Goal: Information Seeking & Learning: Learn about a topic

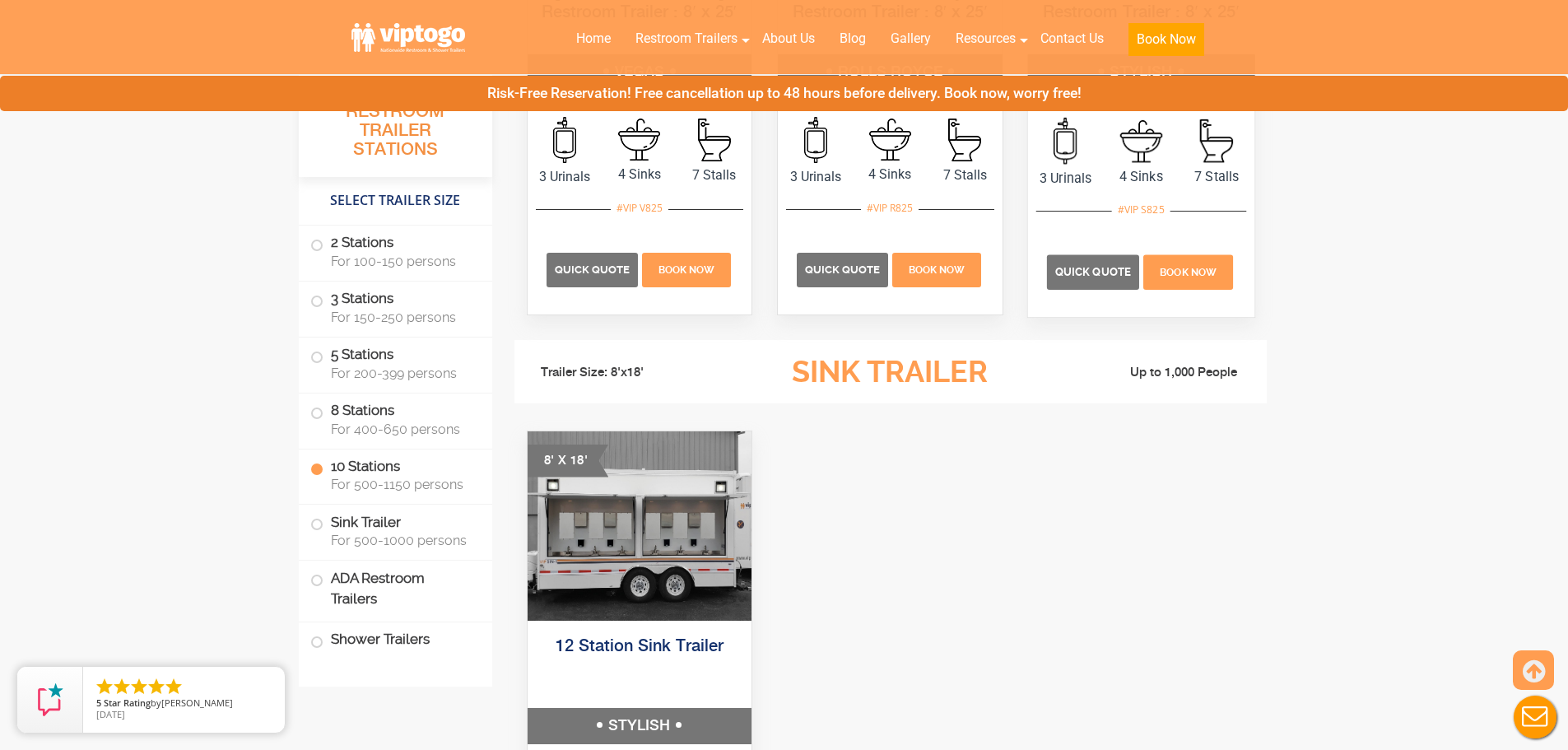
scroll to position [4200, 0]
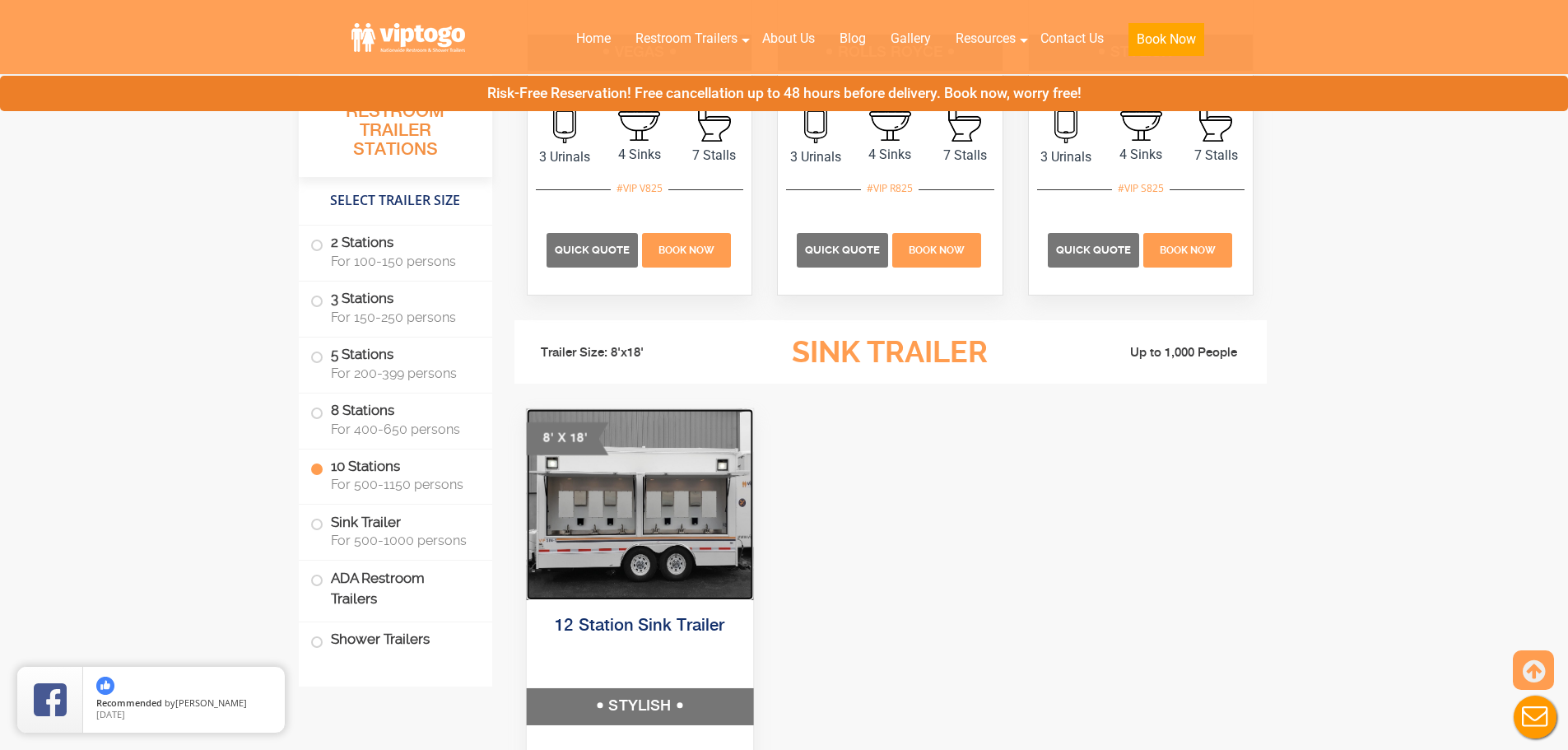
click at [671, 576] on img at bounding box center [639, 504] width 227 height 191
click at [662, 625] on link "12 Station Sink Trailer" at bounding box center [639, 627] width 169 height 17
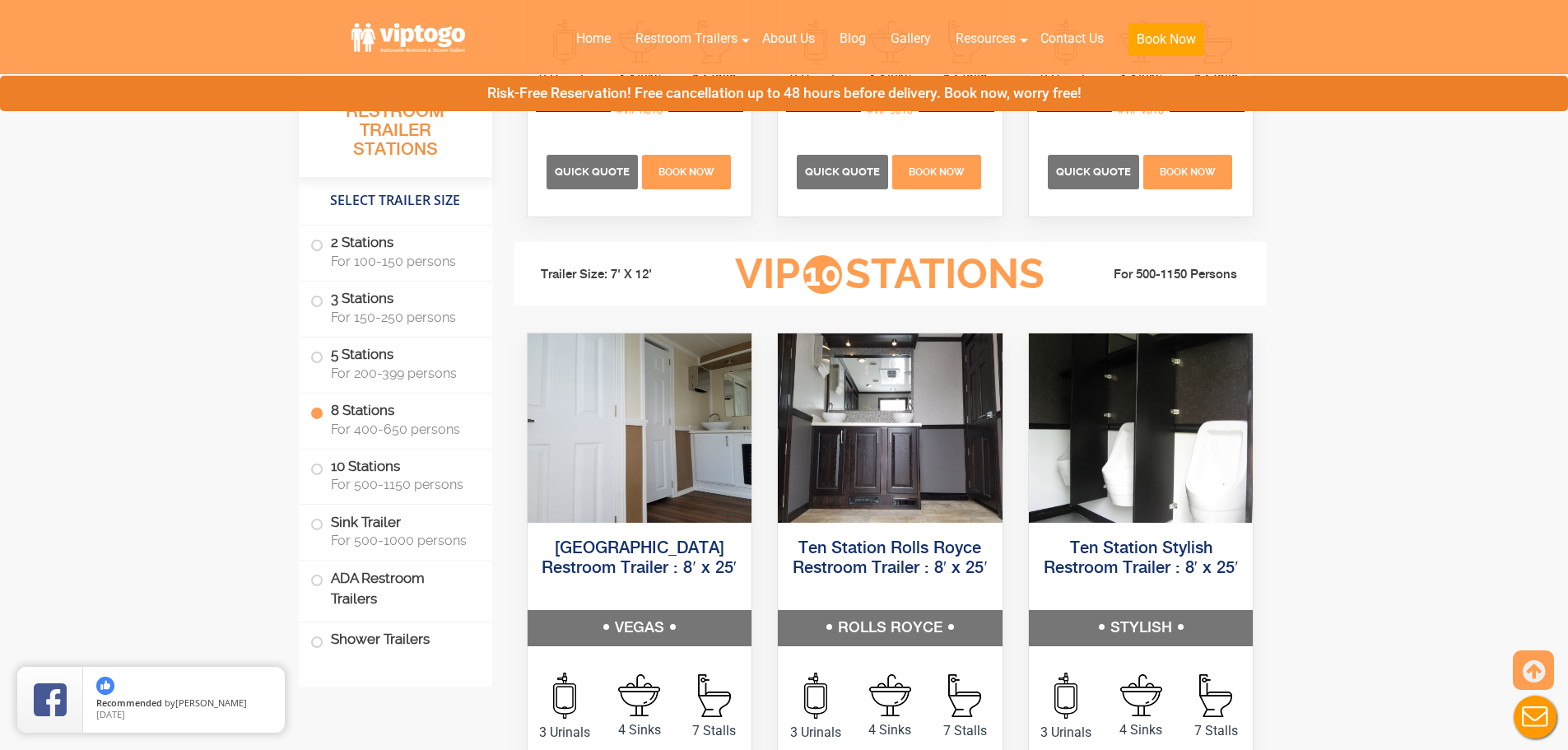
scroll to position [3624, 0]
click at [319, 252] on label "2 Stations For 100-150 persons" at bounding box center [395, 251] width 170 height 51
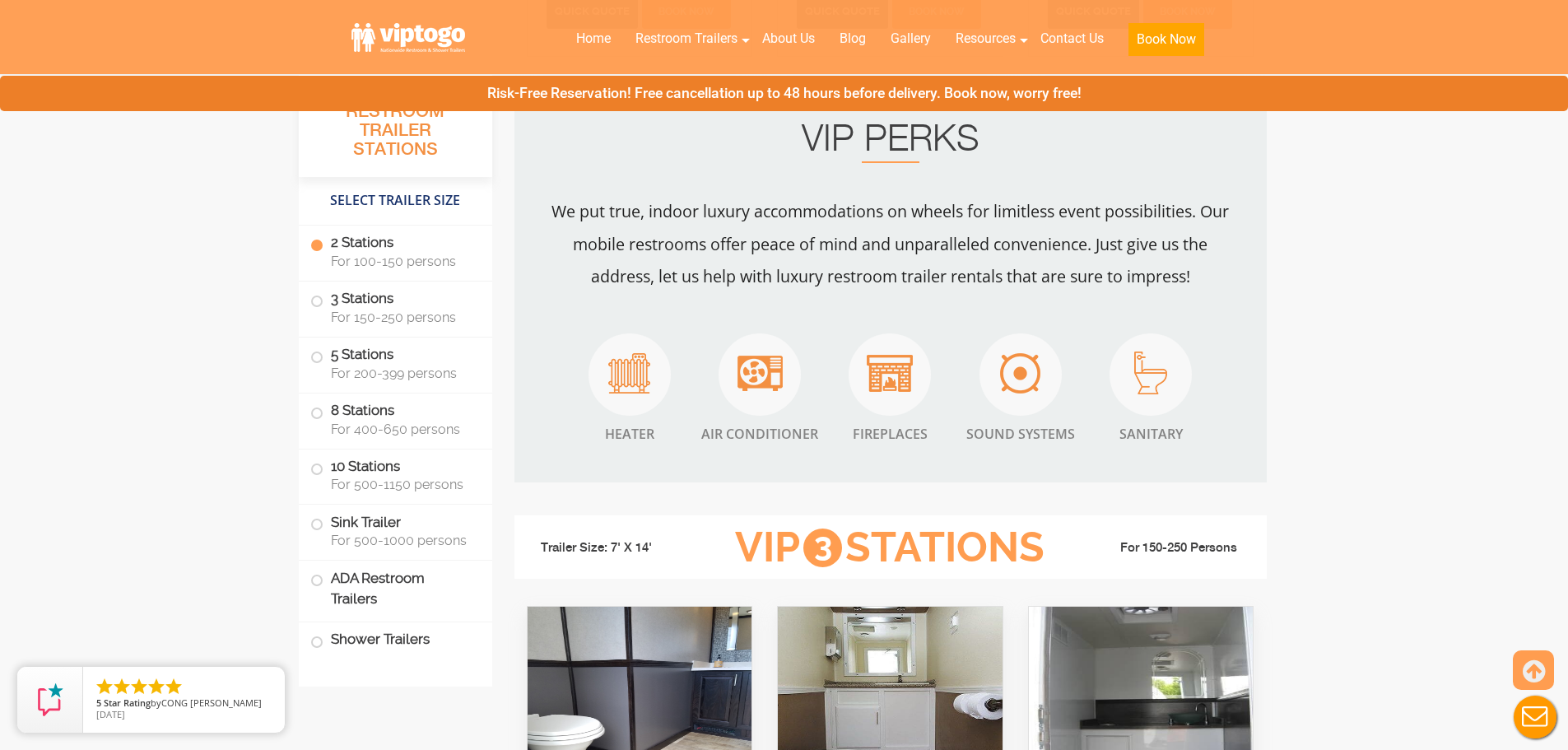
scroll to position [1409, 0]
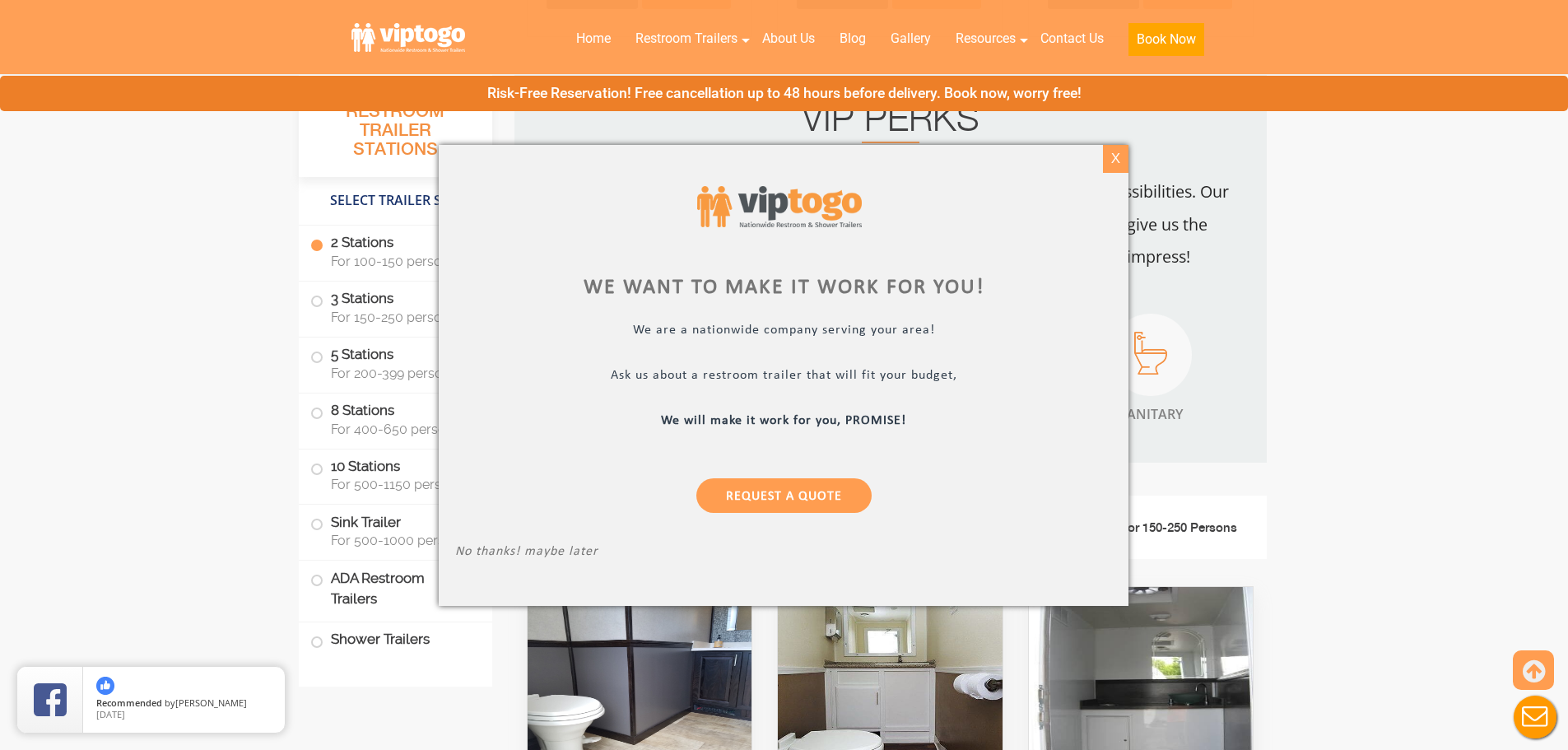
click at [1109, 164] on div "X" at bounding box center [1115, 159] width 25 height 28
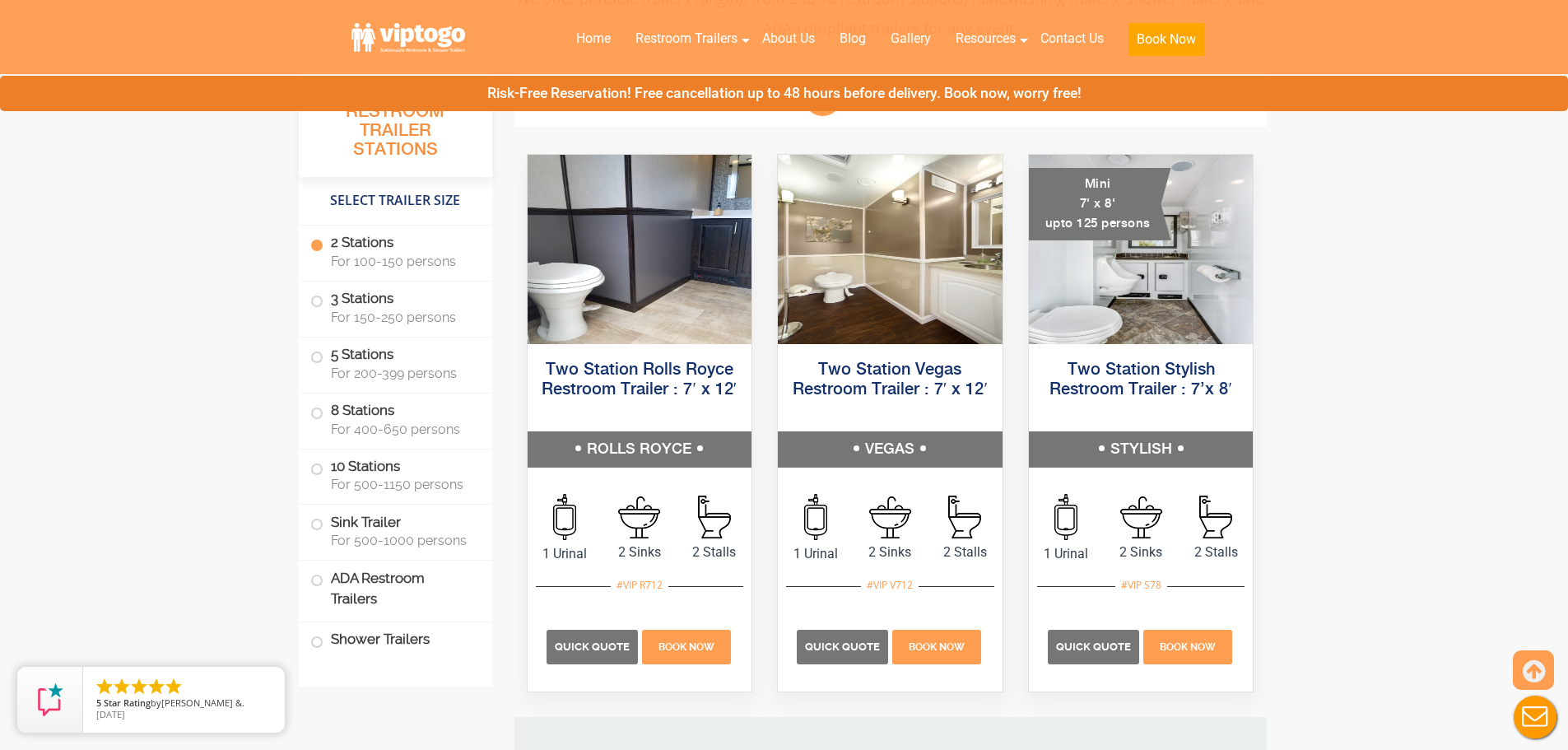
scroll to position [750, 0]
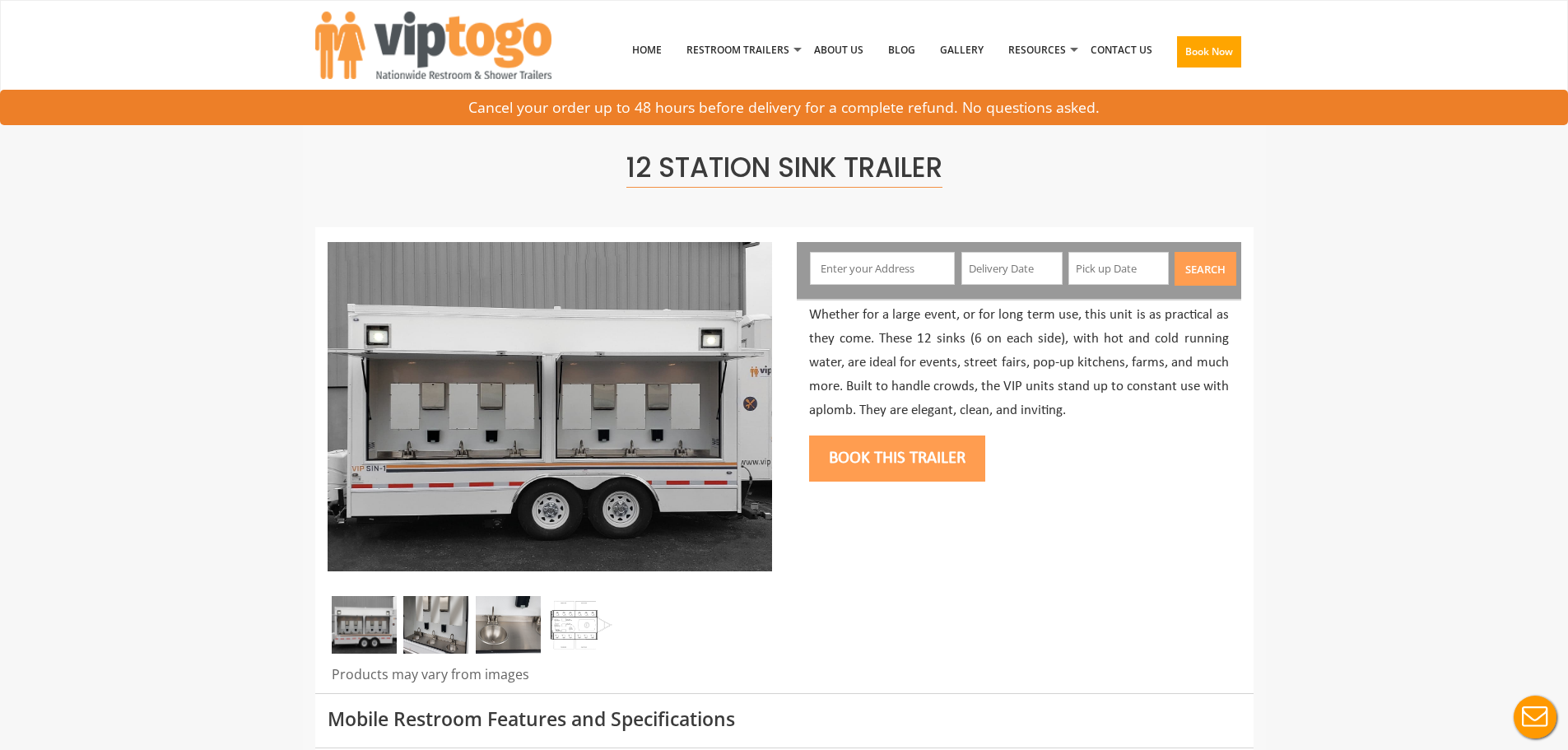
click at [434, 635] on img at bounding box center [435, 625] width 65 height 57
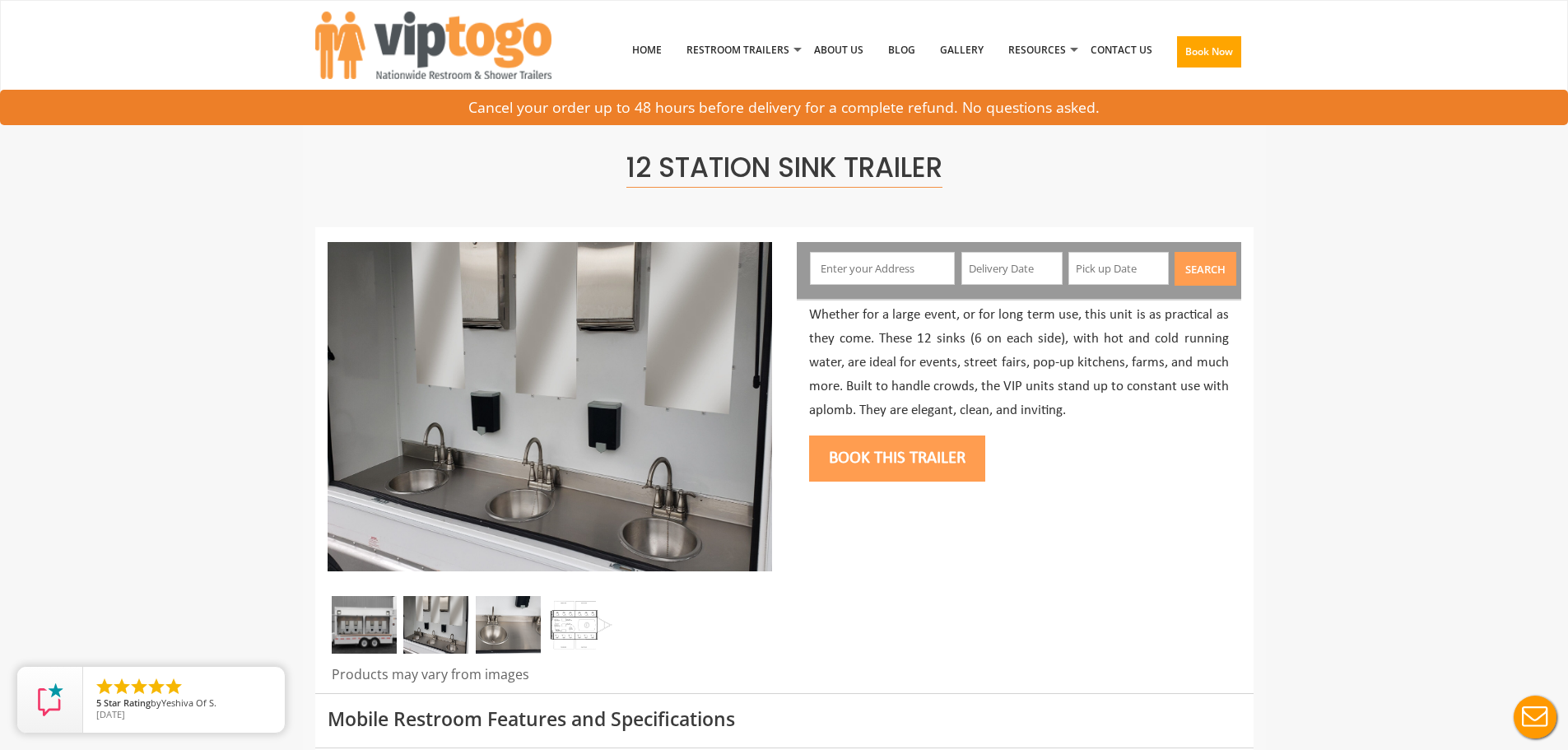
click at [525, 634] on img at bounding box center [508, 625] width 65 height 57
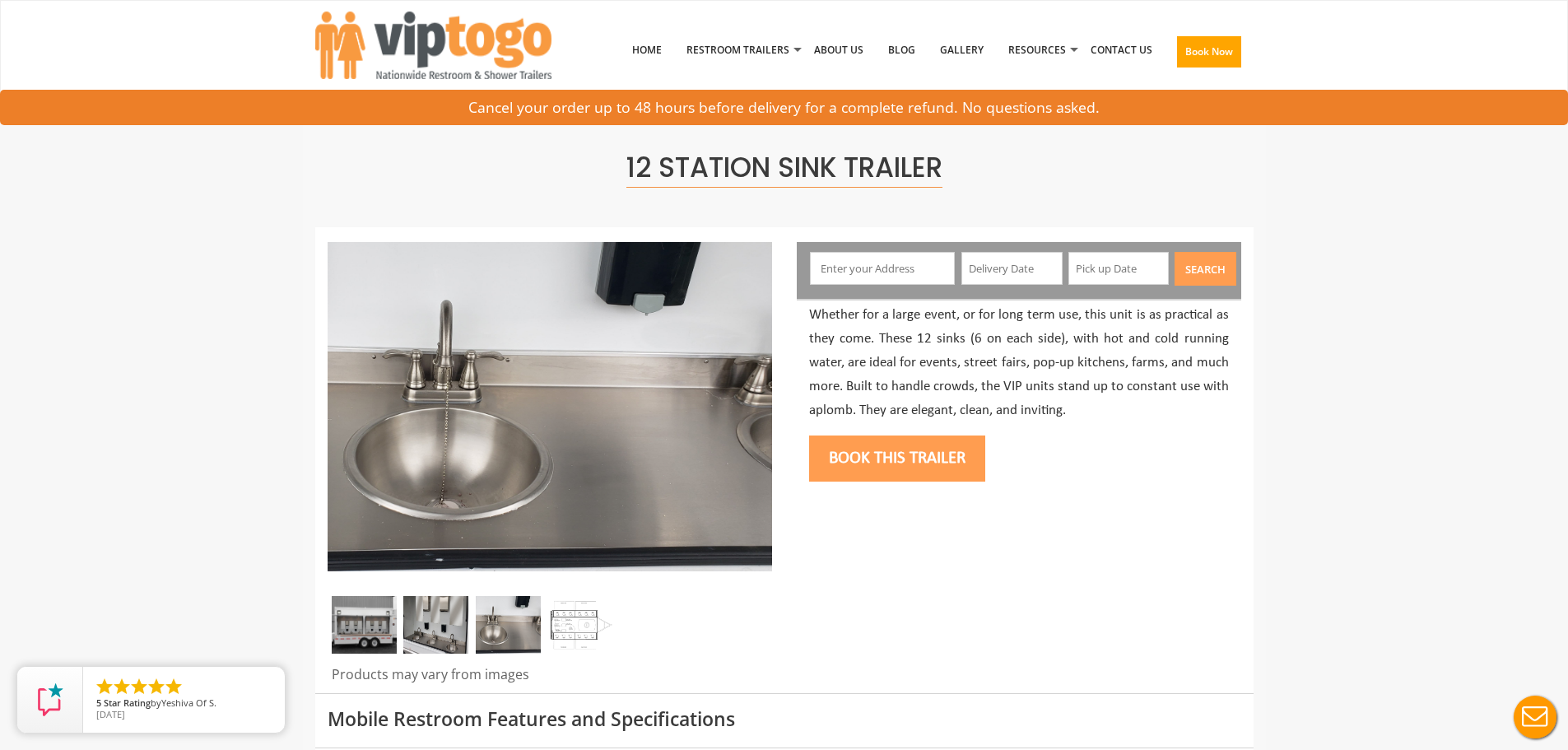
click at [362, 621] on img at bounding box center [364, 625] width 65 height 57
